Goal: Navigation & Orientation: Find specific page/section

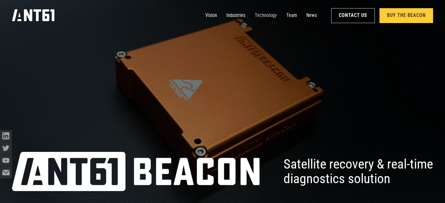
click at [273, 15] on link "Technology" at bounding box center [266, 16] width 22 height 12
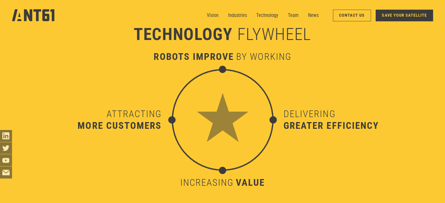
scroll to position [2033, 0]
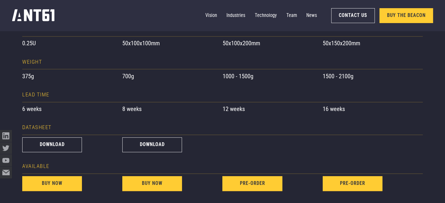
scroll to position [468, 0]
